Goal: Task Accomplishment & Management: Use online tool/utility

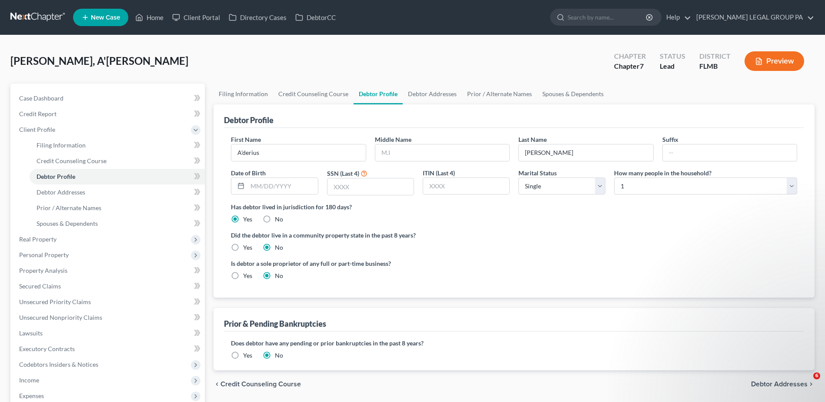
select select "0"
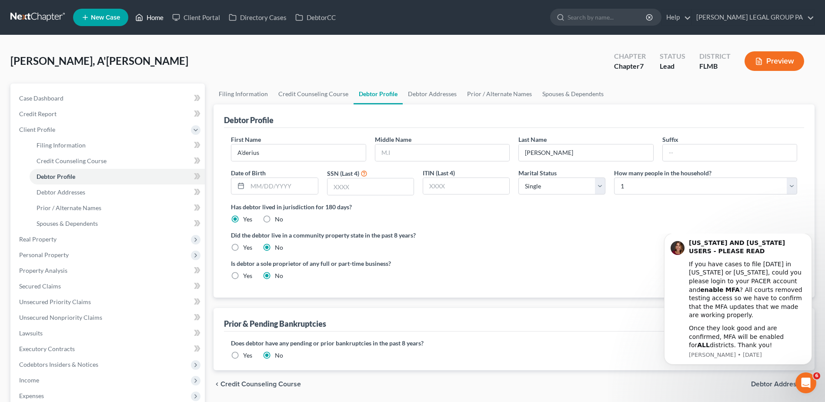
click at [154, 17] on link "Home" at bounding box center [149, 18] width 37 height 16
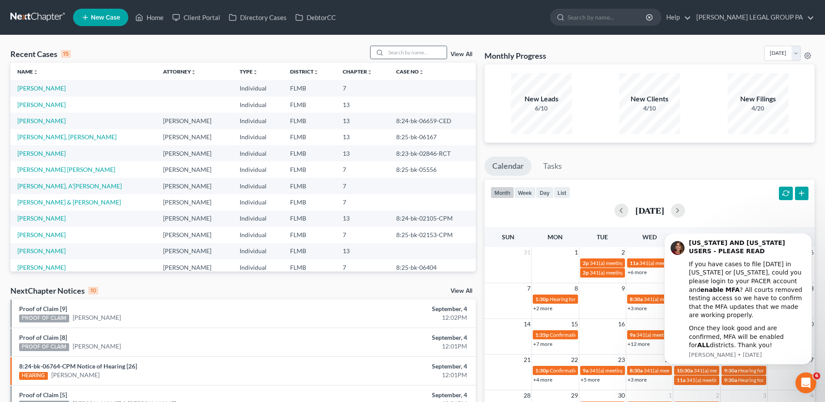
click at [405, 53] on input "search" at bounding box center [416, 52] width 61 height 13
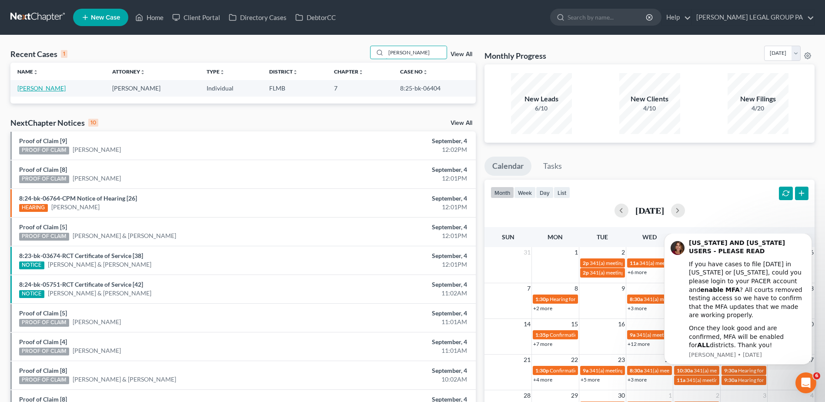
type input "[PERSON_NAME]"
click at [57, 87] on link "[PERSON_NAME]" at bounding box center [41, 87] width 48 height 7
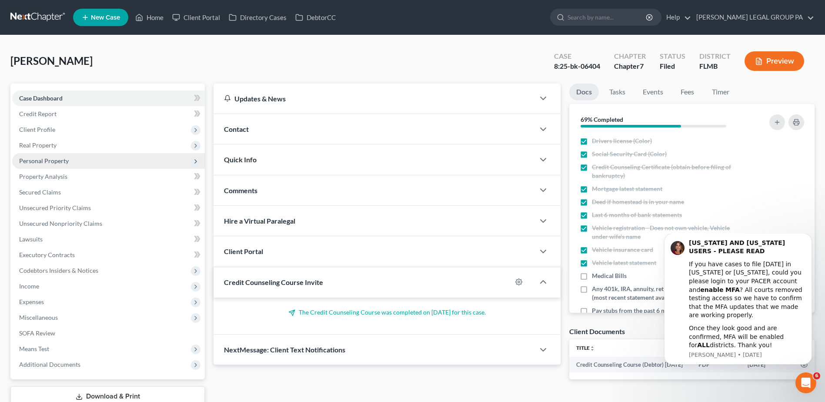
click at [42, 162] on span "Personal Property" at bounding box center [44, 160] width 50 height 7
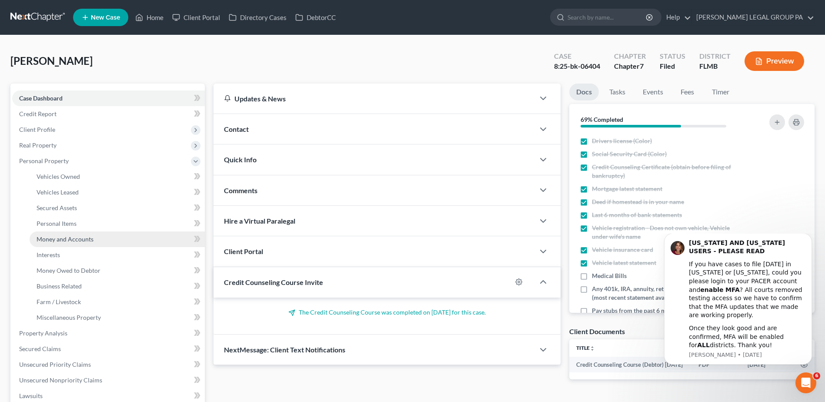
click at [59, 236] on span "Money and Accounts" at bounding box center [65, 238] width 57 height 7
